Goal: Find specific page/section: Find specific page/section

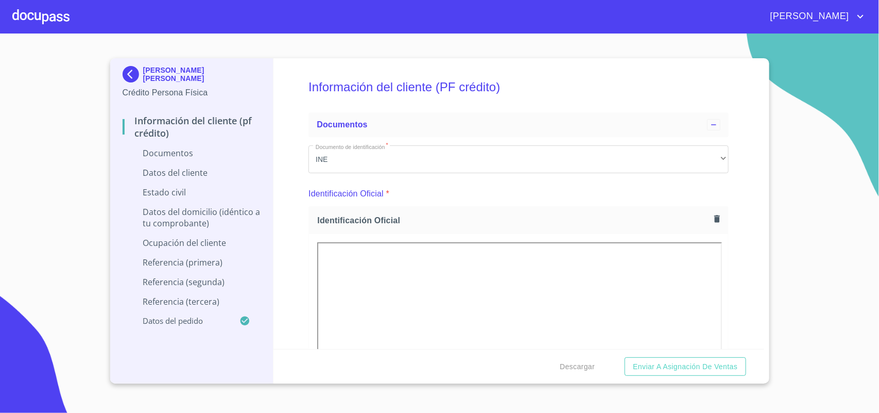
scroll to position [193, 0]
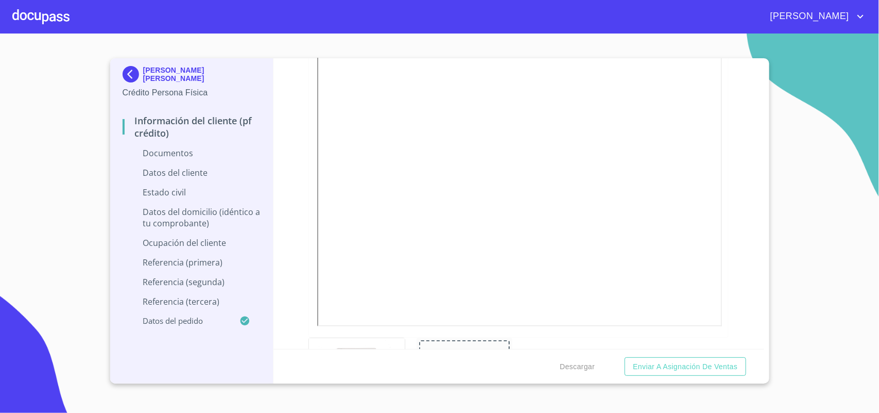
click at [62, 23] on div at bounding box center [40, 16] width 57 height 33
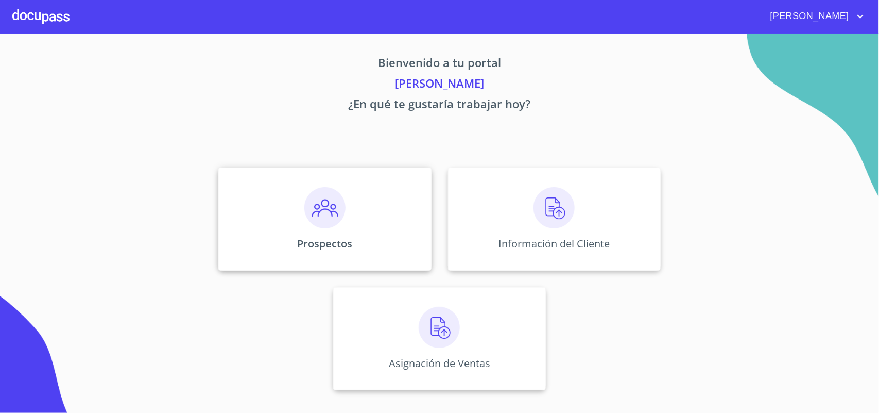
click at [328, 215] on img at bounding box center [324, 207] width 41 height 41
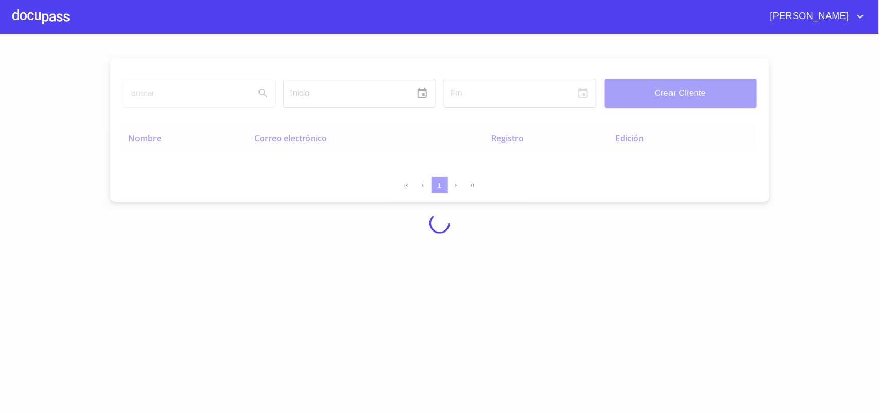
click at [171, 98] on div at bounding box center [439, 222] width 879 height 379
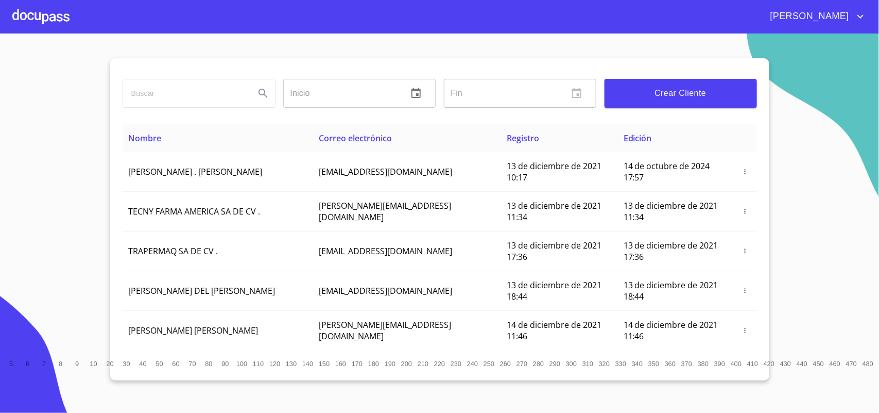
click at [171, 98] on input "search" at bounding box center [185, 93] width 124 height 28
type input "R"
click at [271, 96] on button "Search" at bounding box center [263, 93] width 25 height 25
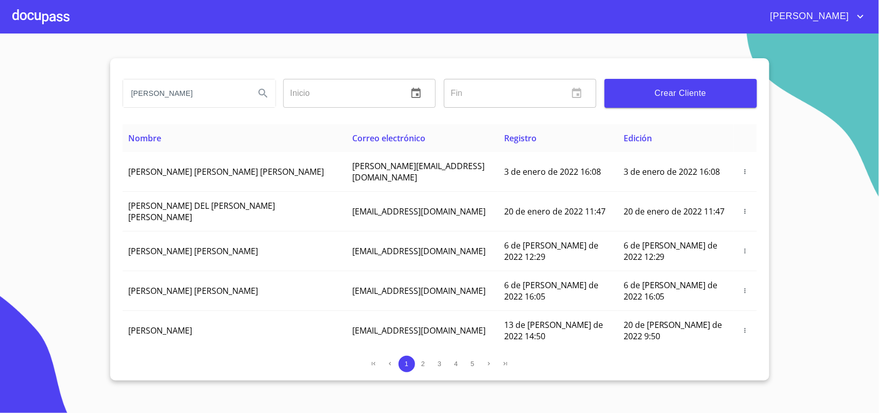
click at [182, 97] on input "[PERSON_NAME]" at bounding box center [185, 93] width 124 height 28
type input "[PERSON_NAME] [PERSON_NAME]"
click at [253, 98] on button "Search" at bounding box center [263, 93] width 25 height 25
